Goal: Information Seeking & Learning: Learn about a topic

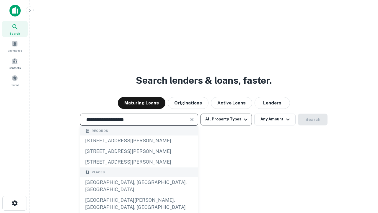
click at [226, 119] on button "All Property Types" at bounding box center [225, 119] width 51 height 12
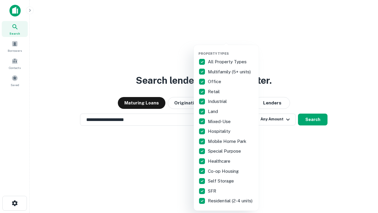
type input "**********"
click at [231, 50] on button "button" at bounding box center [230, 50] width 65 height 0
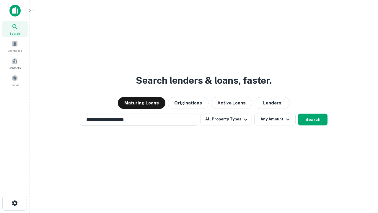
scroll to position [9, 0]
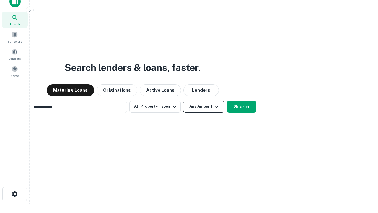
click at [183, 101] on button "Any Amount" at bounding box center [203, 107] width 41 height 12
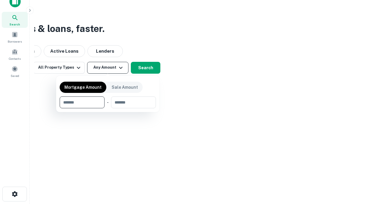
scroll to position [9, 0]
type input "*******"
click at [108, 108] on button "button" at bounding box center [108, 108] width 96 height 0
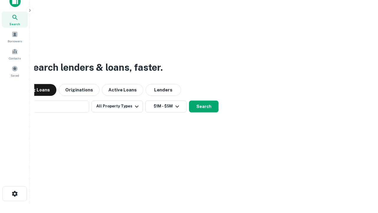
scroll to position [9, 0]
click at [189, 101] on button "Search" at bounding box center [204, 107] width 30 height 12
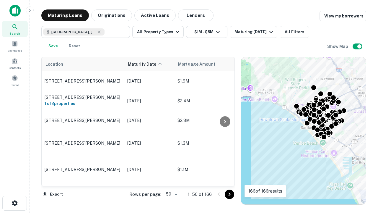
click at [171, 194] on body "Search Borrowers Contacts Saved Maturing Loans Originations Active Loans Lender…" at bounding box center [189, 106] width 378 height 213
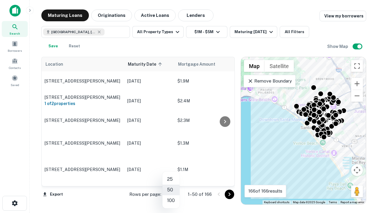
click at [171, 179] on li "25" at bounding box center [170, 179] width 17 height 11
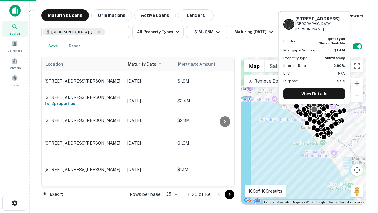
click at [229, 194] on icon "Go to next page" at bounding box center [229, 193] width 7 height 7
